Goal: Task Accomplishment & Management: Complete application form

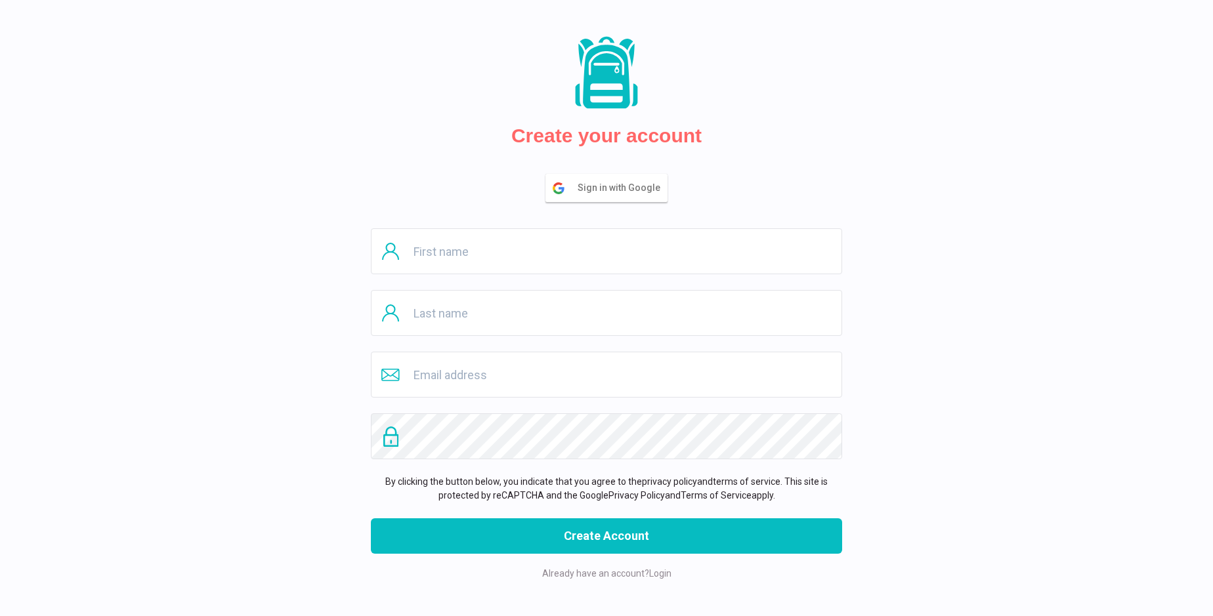
click at [607, 251] on input "text" at bounding box center [606, 251] width 471 height 46
type input "[PERSON_NAME]"
click at [607, 313] on input "text" at bounding box center [606, 313] width 471 height 46
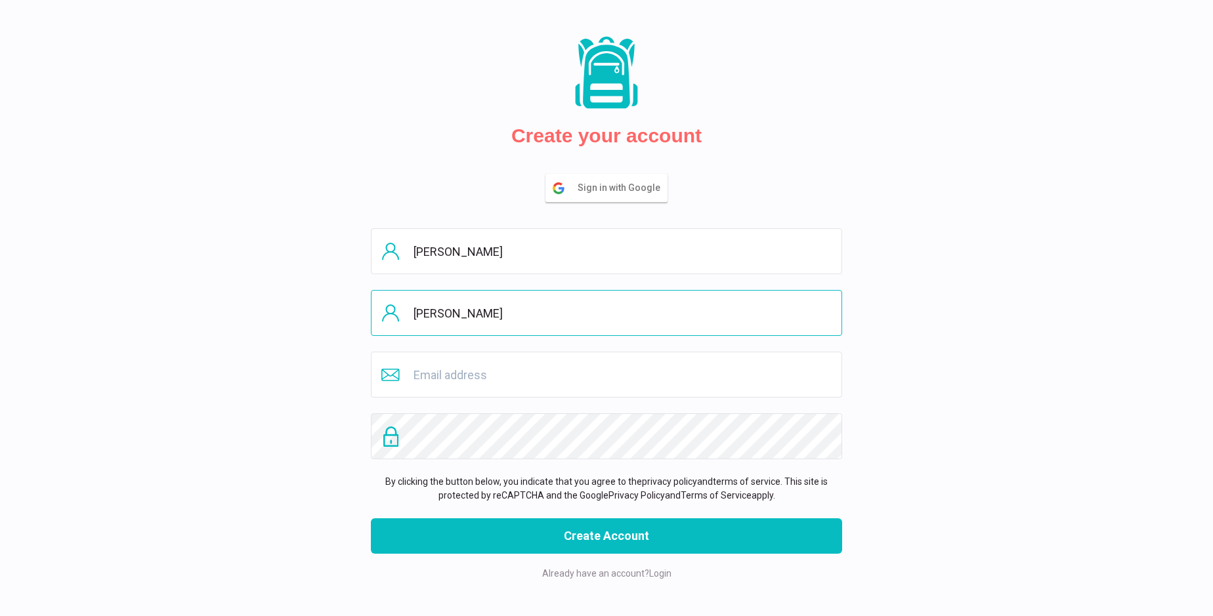
type input "[PERSON_NAME]"
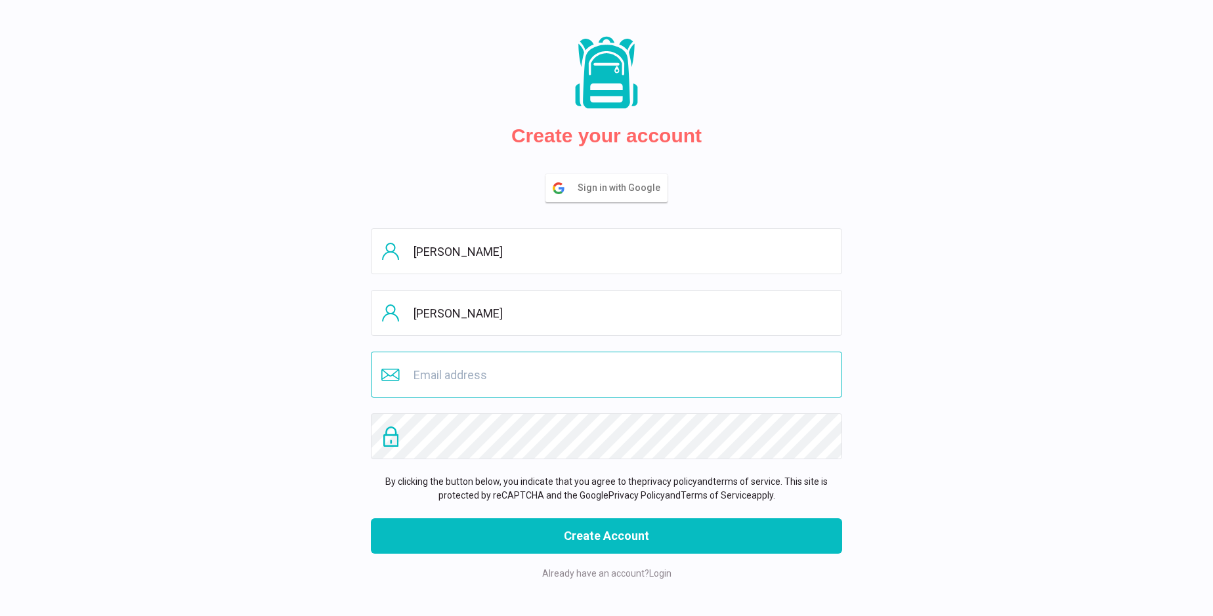
click at [607, 375] on input "email" at bounding box center [606, 375] width 471 height 46
type input "[EMAIL_ADDRESS][DOMAIN_NAME]"
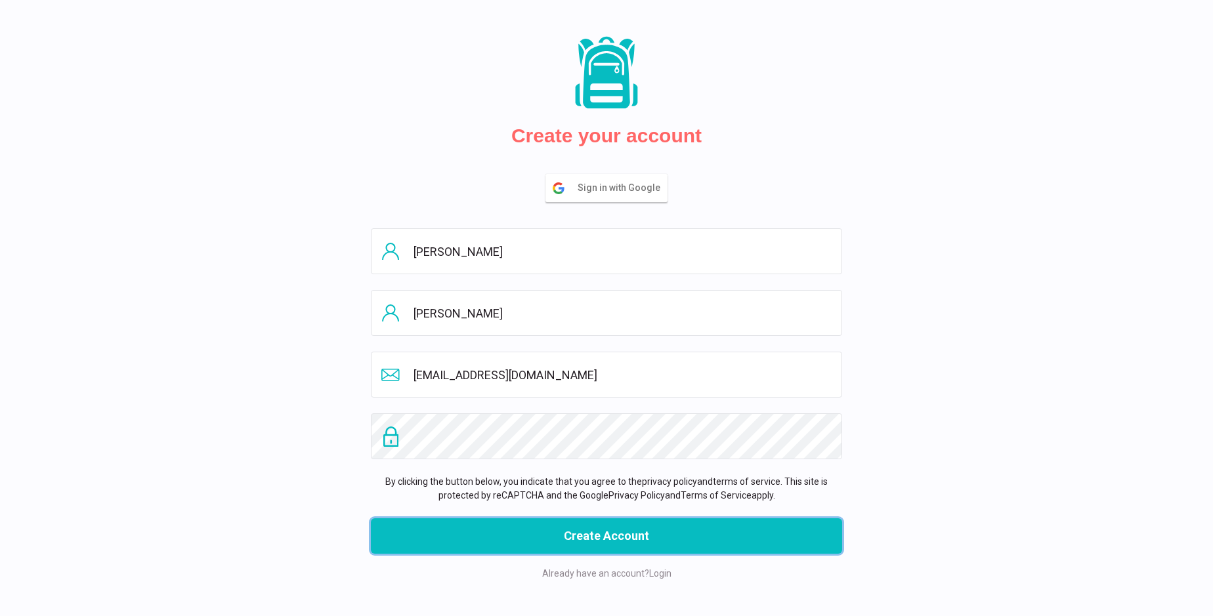
click at [607, 536] on button "Create Account" at bounding box center [606, 536] width 471 height 35
